Goal: Task Accomplishment & Management: Complete application form

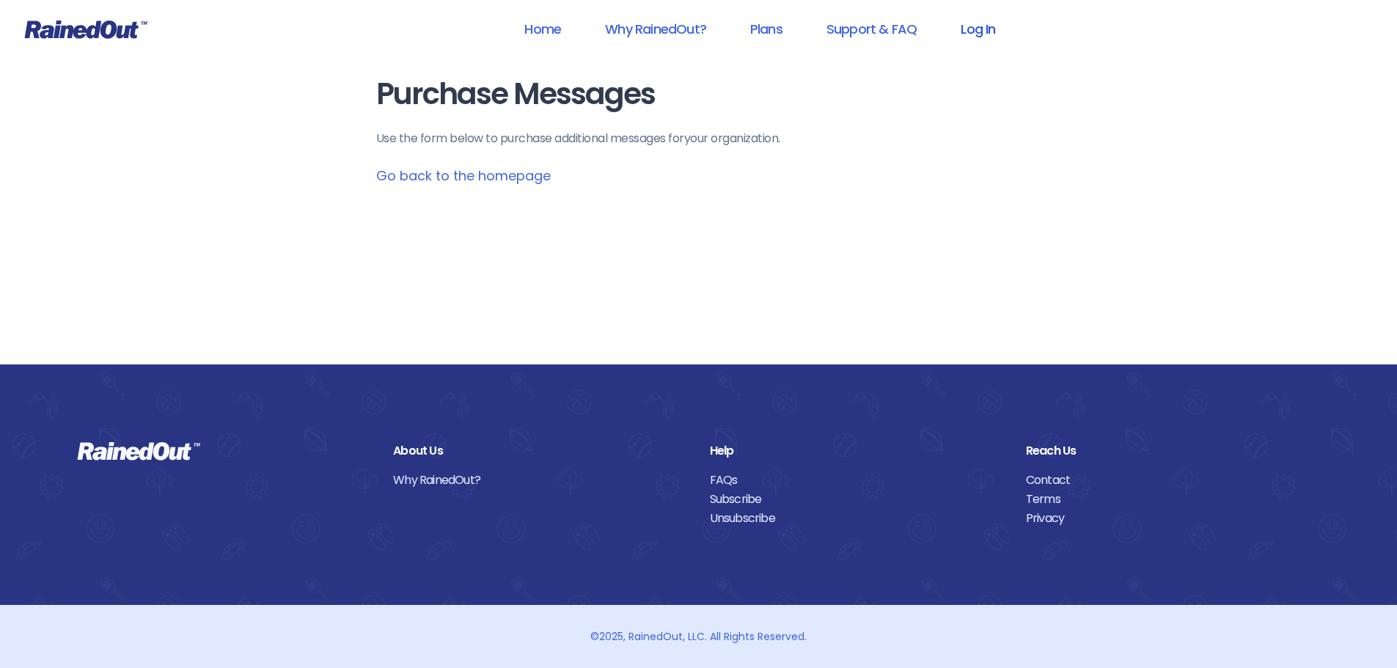
click at [968, 33] on link "Log In" at bounding box center [978, 28] width 73 height 33
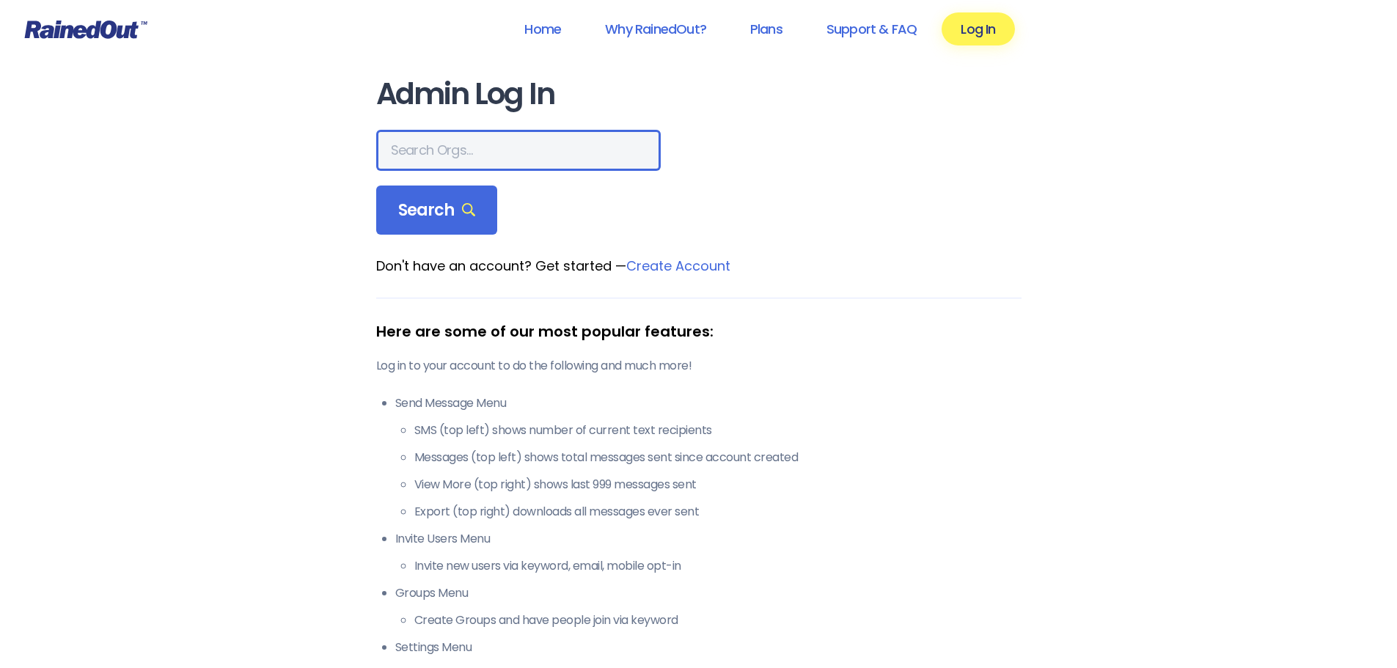
click at [428, 151] on input "text" at bounding box center [518, 150] width 285 height 41
type input "the summerville"
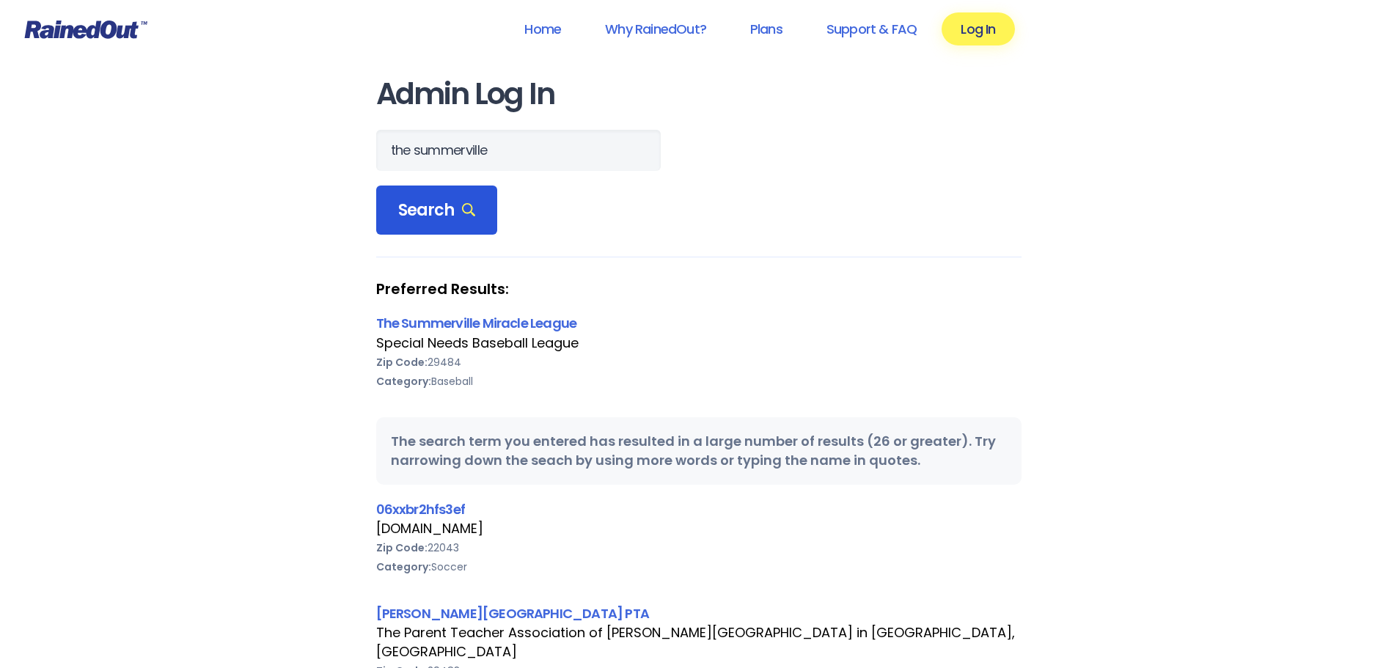
click at [452, 210] on span "Search" at bounding box center [437, 210] width 78 height 21
click at [507, 312] on div "Preferred Results: The Summerville Miracle League Special Needs Baseball League…" at bounding box center [698, 344] width 645 height 131
click at [505, 323] on link "The Summerville Miracle League" at bounding box center [476, 323] width 201 height 18
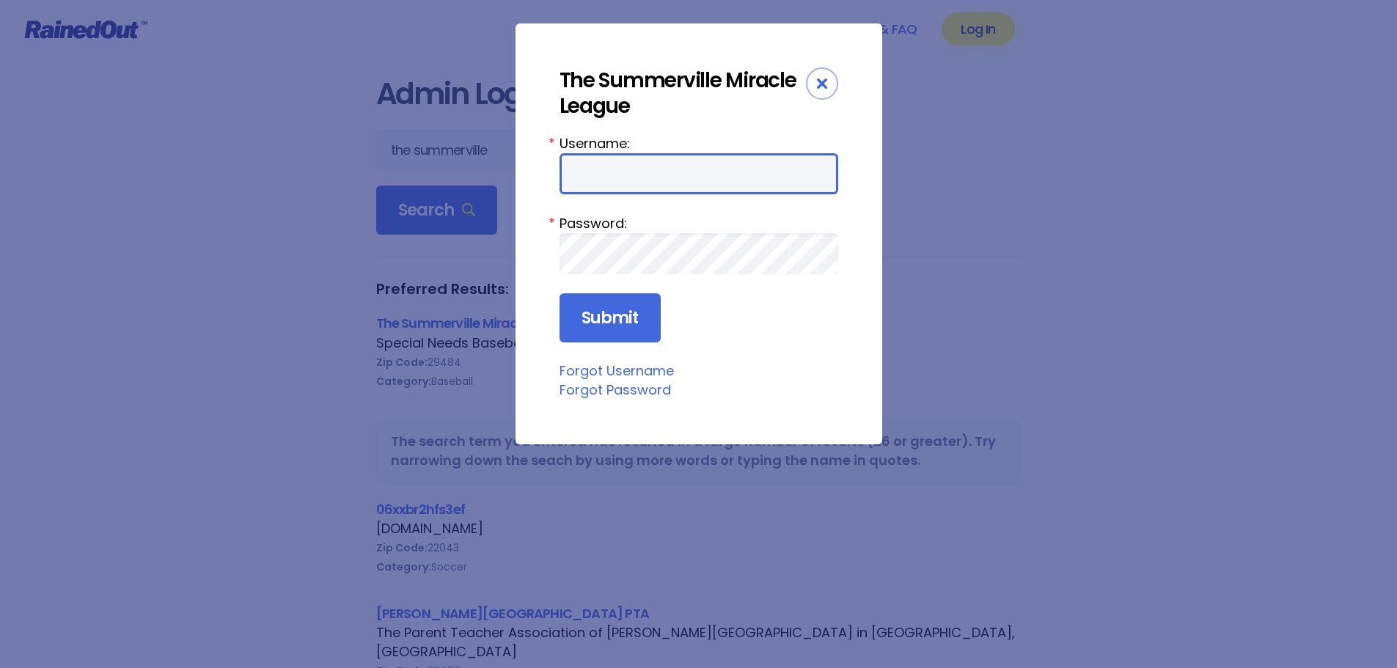
click at [669, 188] on input "Username:" at bounding box center [699, 173] width 279 height 41
type input "SMLBASEBALL"
drag, startPoint x: 623, startPoint y: 323, endPoint x: 778, endPoint y: 339, distance: 155.6
click at [622, 323] on input "Submit" at bounding box center [610, 318] width 101 height 50
